Goal: Task Accomplishment & Management: Use online tool/utility

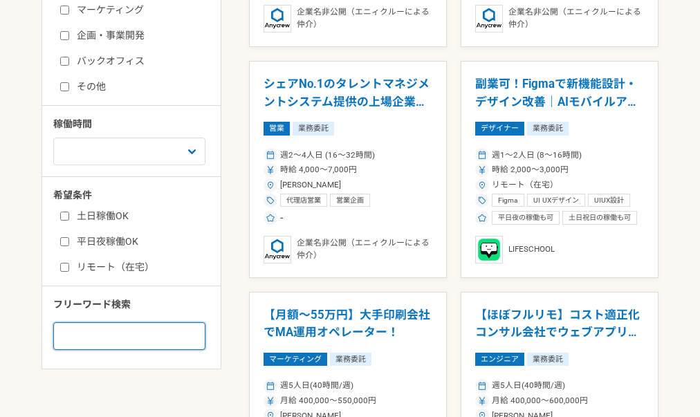
click at [94, 329] on input at bounding box center [129, 336] width 152 height 28
click at [94, 334] on input at bounding box center [129, 336] width 152 height 28
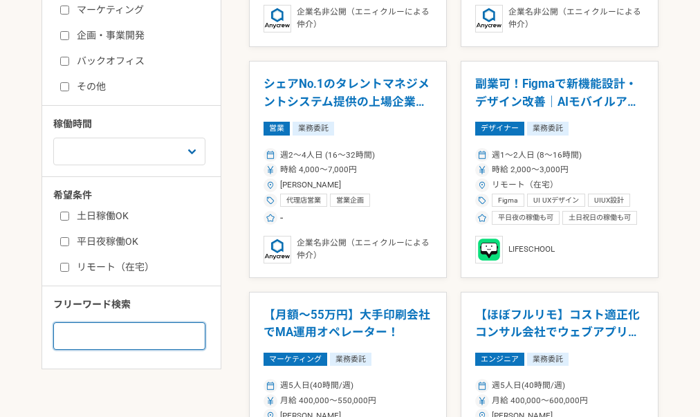
click at [99, 343] on input at bounding box center [129, 336] width 152 height 28
type input "AI"
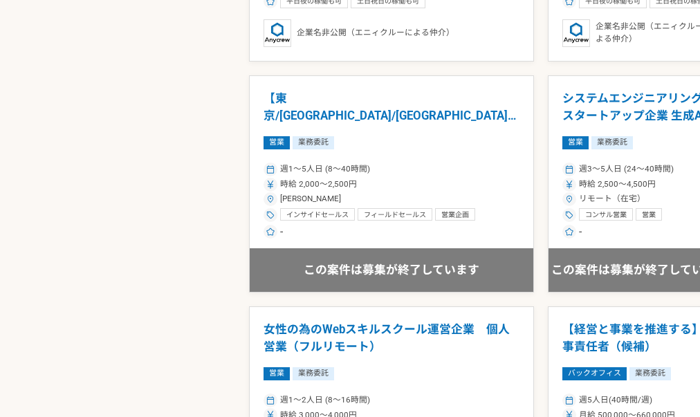
scroll to position [2251, 0]
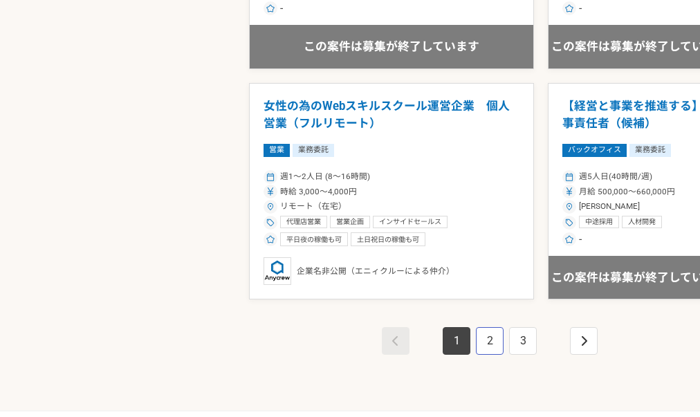
click at [476, 338] on link "2" at bounding box center [490, 341] width 28 height 28
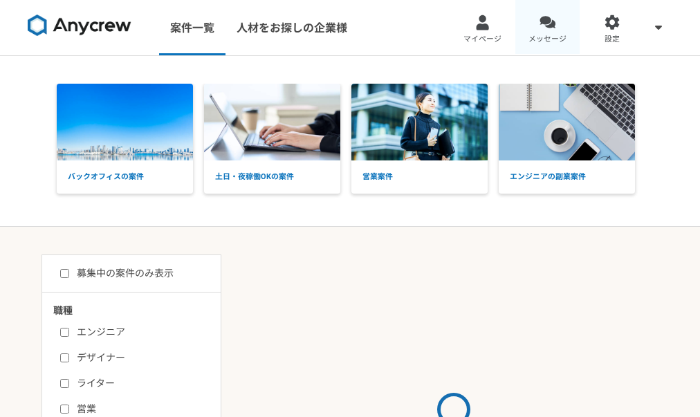
click at [552, 20] on div at bounding box center [548, 23] width 16 height 16
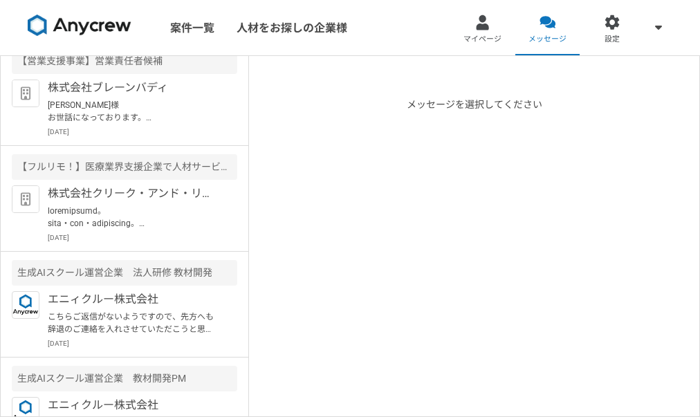
scroll to position [125, 0]
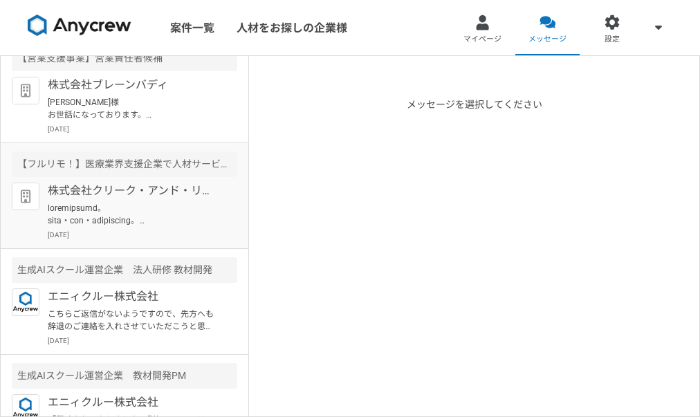
click at [158, 205] on p at bounding box center [133, 214] width 171 height 25
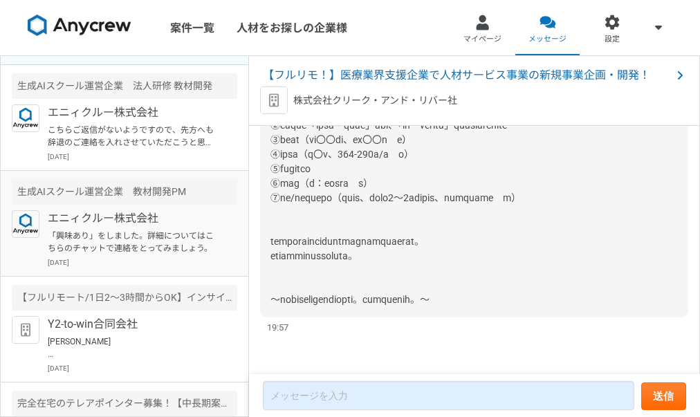
scroll to position [368, 0]
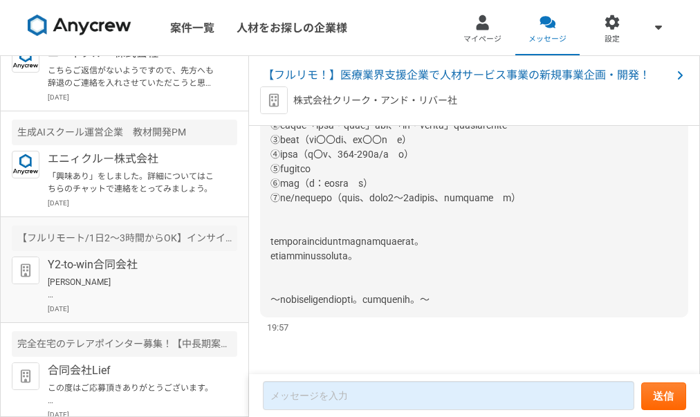
click at [167, 264] on p "Y2-to-win合同会社" at bounding box center [133, 265] width 171 height 17
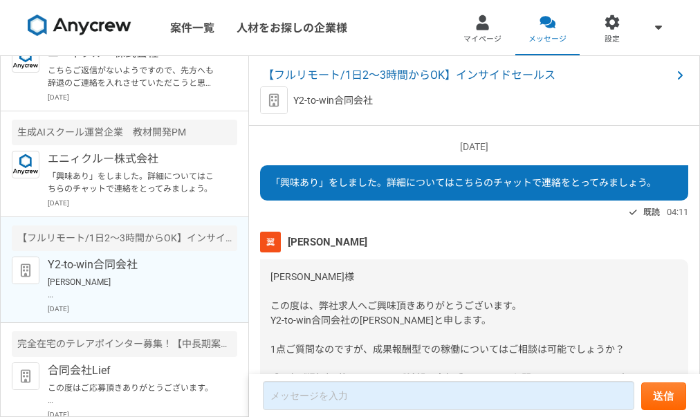
scroll to position [628, 0]
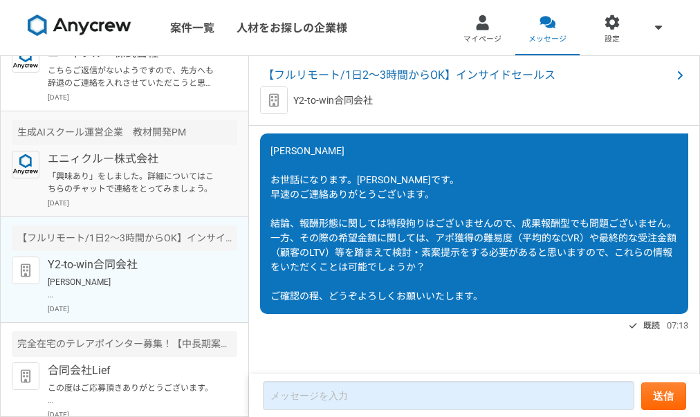
click at [143, 183] on p "「興味あり」をしました。詳細についてはこちらのチャットで連絡をとってみましょう。" at bounding box center [133, 182] width 171 height 25
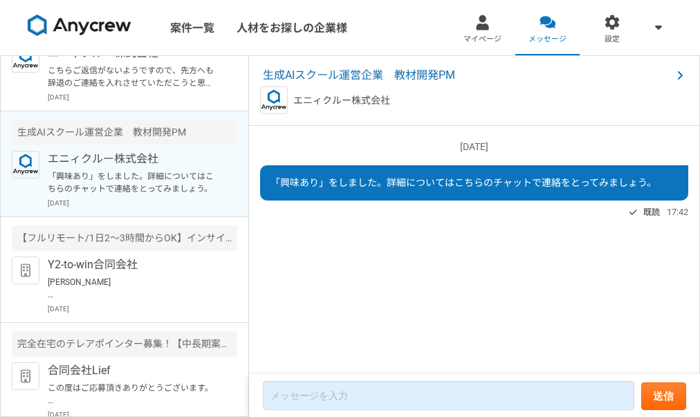
scroll to position [282, 0]
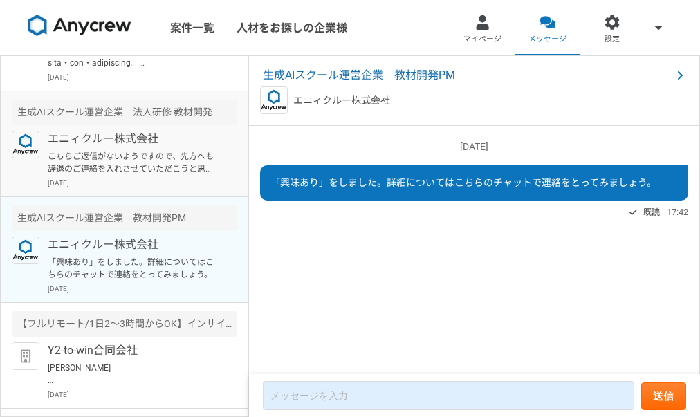
click at [145, 143] on p "エニィクルー株式会社" at bounding box center [133, 139] width 171 height 17
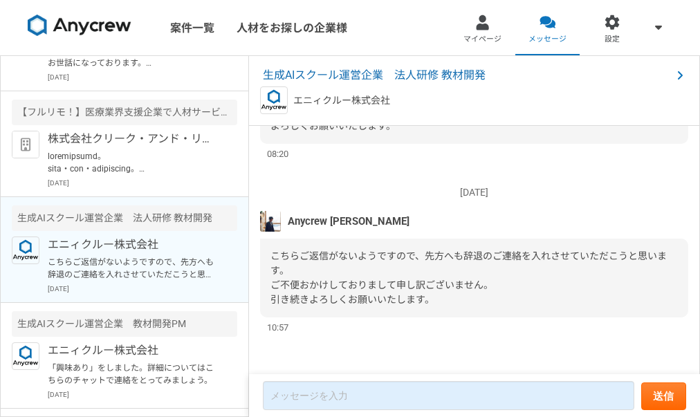
scroll to position [87, 0]
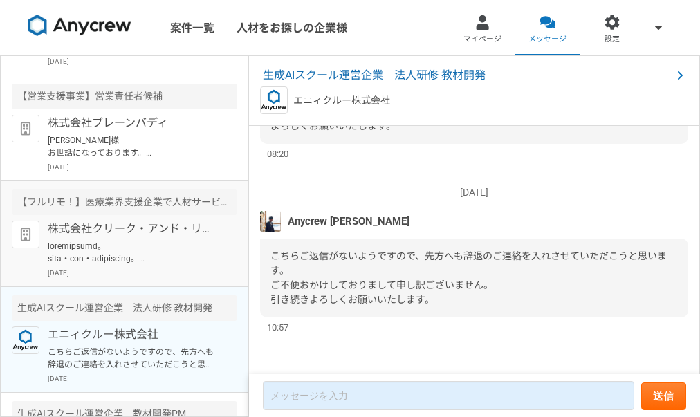
click at [147, 225] on p "株式会社クリーク・アンド・リバー社" at bounding box center [133, 229] width 171 height 17
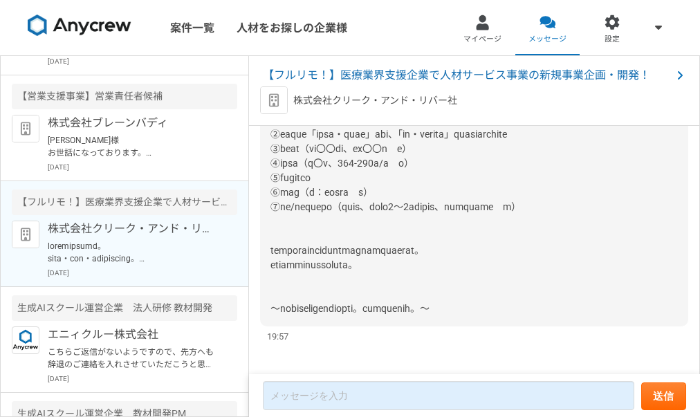
scroll to position [411, 0]
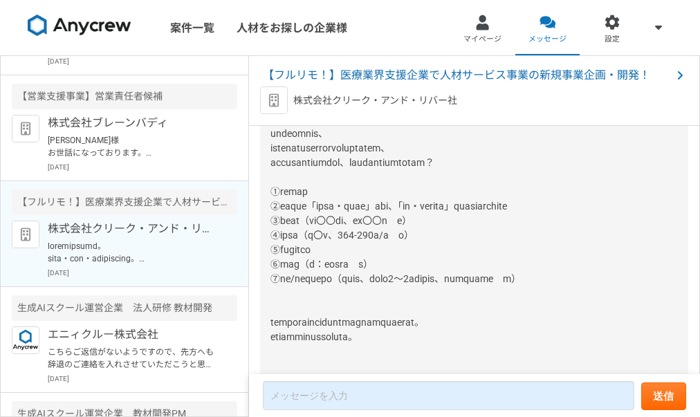
click at [373, 98] on p "株式会社クリーク・アンド・リバー社" at bounding box center [375, 100] width 164 height 15
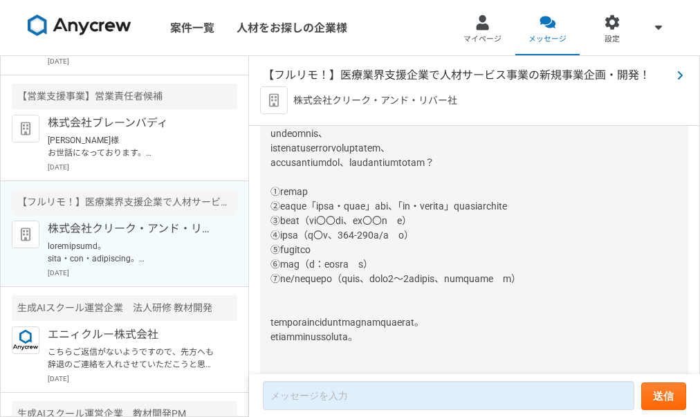
click at [383, 71] on span "【フルリモ！】医療業界支援企業で人材サービス事業の新規事業企画・開発！" at bounding box center [467, 75] width 409 height 17
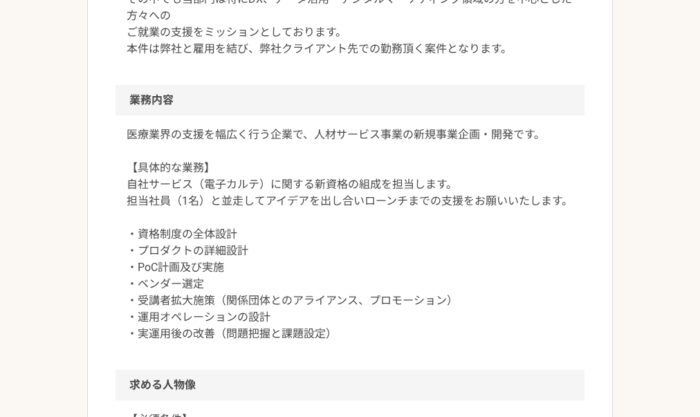
scroll to position [576, 0]
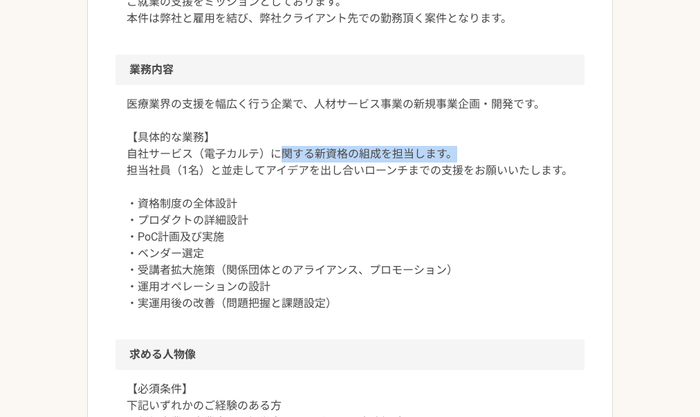
drag, startPoint x: 284, startPoint y: 156, endPoint x: 455, endPoint y: 154, distance: 170.9
click at [455, 154] on p "医療業界の支援を幅広く行う企業で、人材サービス事業の新規事業企画・開発です。 【具体的な業務】 自社サービス（電子カルテ）に関する新資格の組成を担当します。 …" at bounding box center [350, 204] width 447 height 216
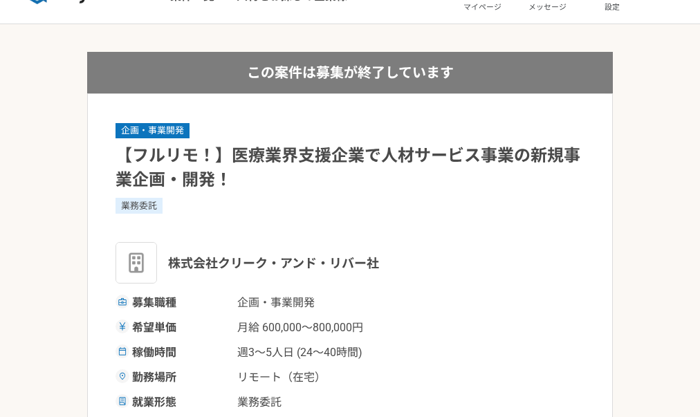
scroll to position [397, 0]
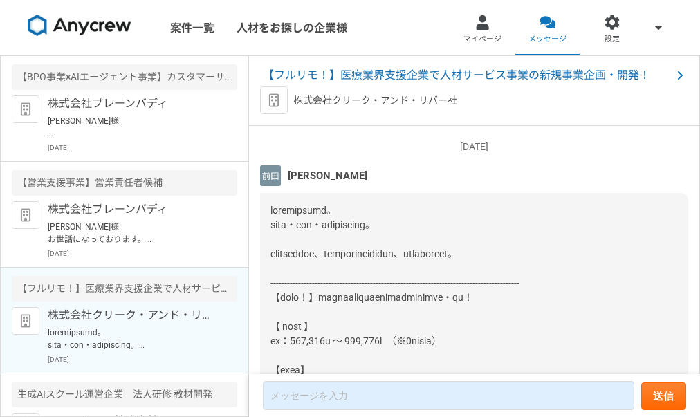
scroll to position [506, 0]
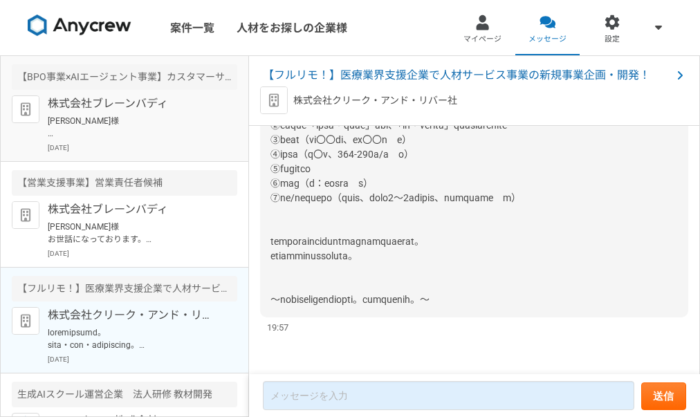
click at [133, 127] on p "[PERSON_NAME]様 お世話になっております。 株式会社ブレーンバディの採用担当です。 この度は当社求人にご興味をお持ち頂き、誠にありがとうございます…" at bounding box center [133, 127] width 171 height 25
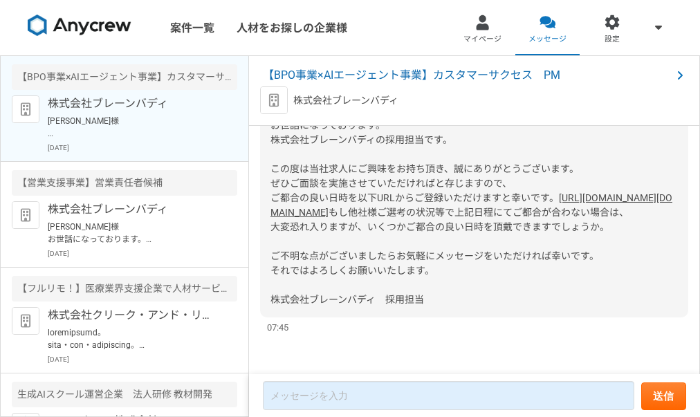
scroll to position [519, 0]
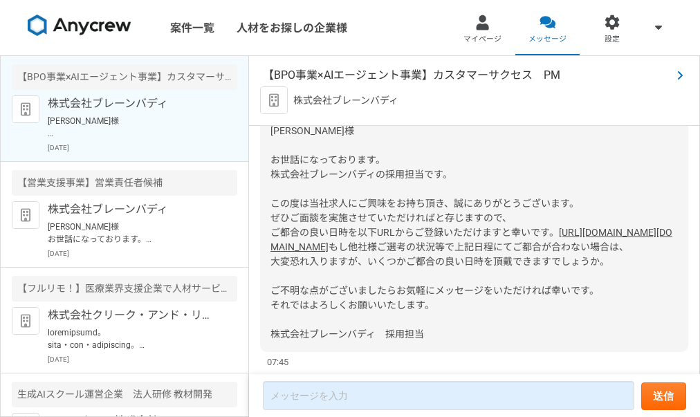
click at [453, 75] on span "【BPO事業×AIエージェント事業】カスタマーサクセス　PM" at bounding box center [467, 75] width 409 height 17
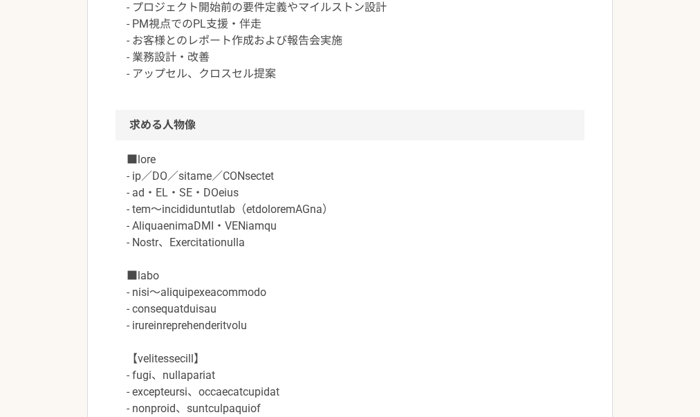
scroll to position [749, 0]
